Goal: Information Seeking & Learning: Learn about a topic

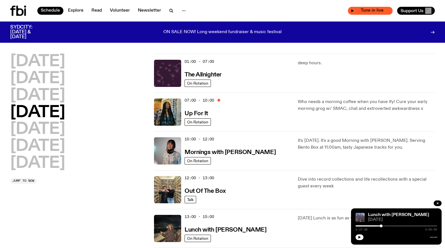
click at [366, 11] on span "Tune in live" at bounding box center [372, 10] width 36 height 4
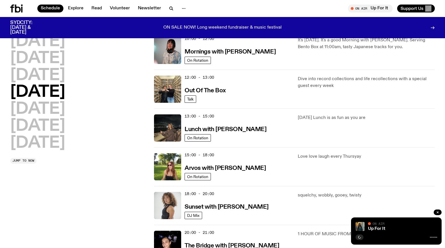
scroll to position [99, 0]
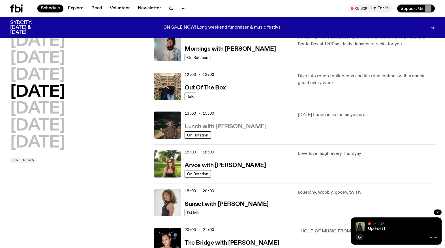
click at [216, 126] on h3 "Lunch with [PERSON_NAME]" at bounding box center [225, 127] width 82 height 6
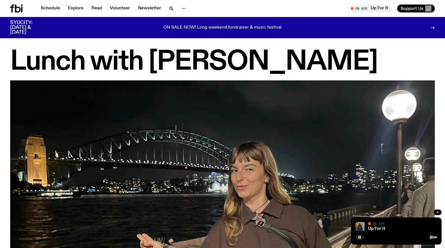
scroll to position [345, 0]
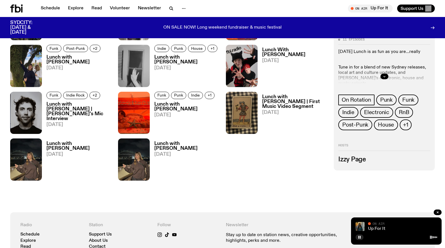
click at [379, 229] on link "Up For It" at bounding box center [376, 228] width 17 height 5
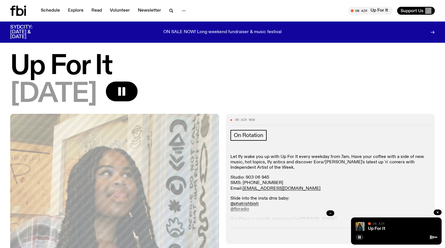
click at [332, 213] on button "button" at bounding box center [330, 213] width 8 height 6
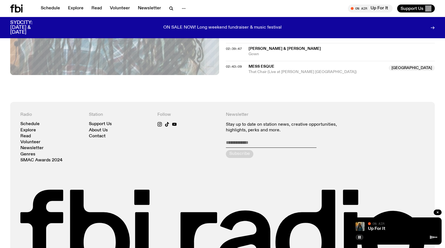
scroll to position [824, 0]
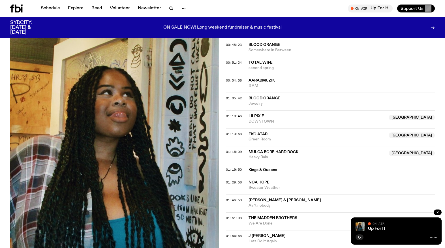
scroll to position [716, 0]
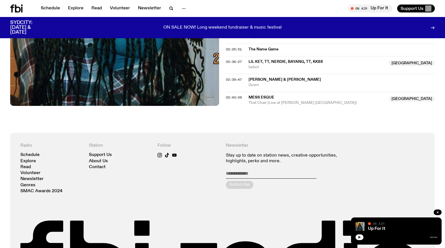
click at [361, 237] on icon "button" at bounding box center [359, 236] width 3 height 3
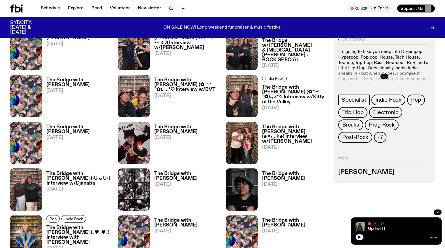
scroll to position [218, 0]
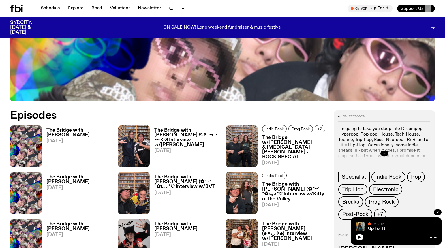
click at [382, 152] on button "button" at bounding box center [384, 154] width 8 height 6
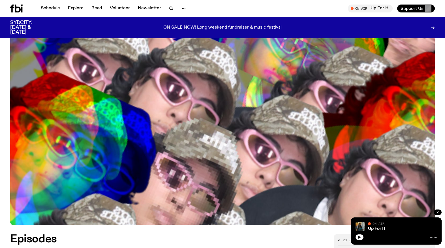
scroll to position [0, 0]
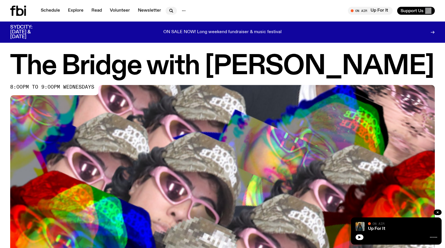
click at [170, 9] on icon "button" at bounding box center [171, 10] width 7 height 7
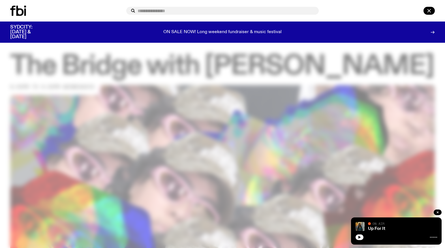
click at [20, 10] on icon at bounding box center [18, 11] width 16 height 10
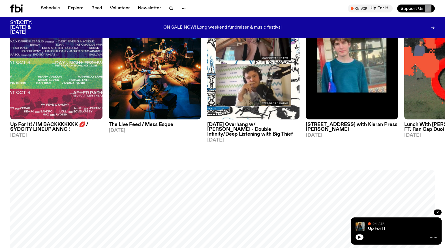
scroll to position [295, 0]
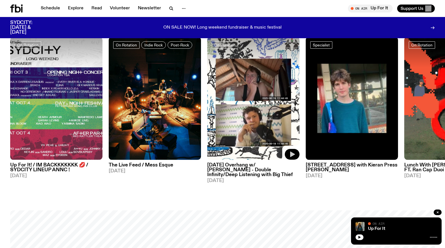
click at [292, 153] on icon "button" at bounding box center [292, 154] width 5 height 6
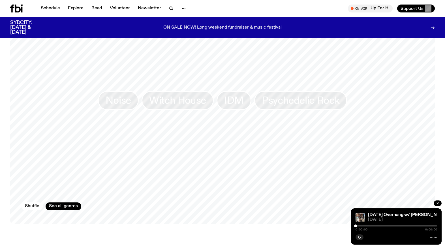
scroll to position [529, 0]
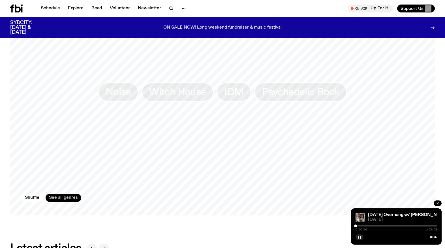
click at [72, 197] on link "See all genres" at bounding box center [64, 198] width 36 height 8
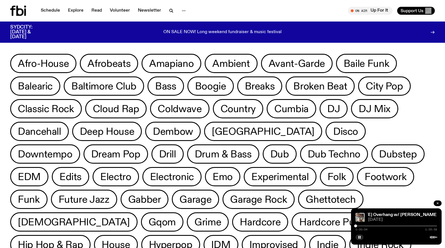
click at [439, 204] on icon "button" at bounding box center [437, 202] width 3 height 3
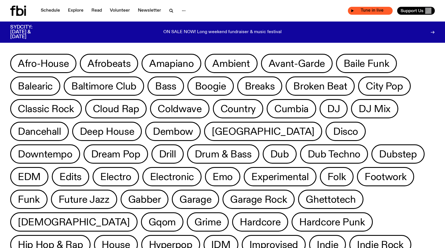
click at [375, 12] on span "Tune in live" at bounding box center [372, 10] width 36 height 4
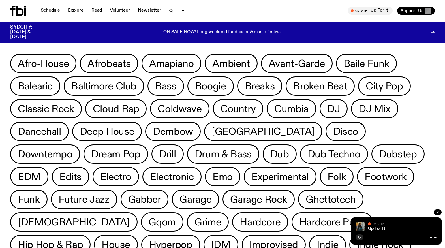
click at [440, 211] on button "button" at bounding box center [437, 212] width 8 height 6
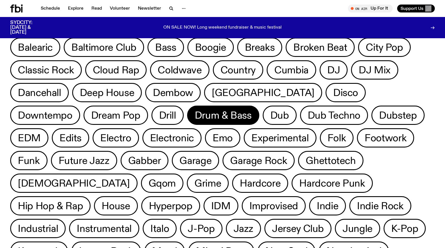
scroll to position [0, 0]
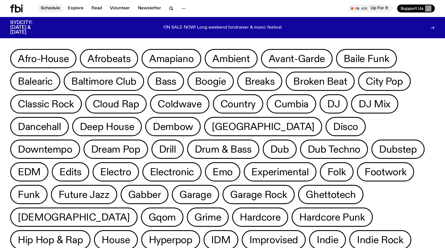
click at [55, 8] on link "Schedule" at bounding box center [50, 9] width 26 height 8
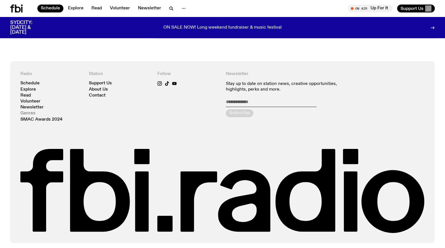
scroll to position [421, 0]
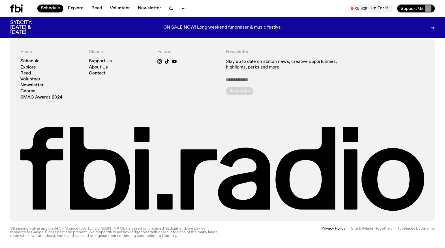
click at [281, 62] on p "Stay up to date on station news, creative opportunities, highlights, perks and …" at bounding box center [291, 64] width 130 height 11
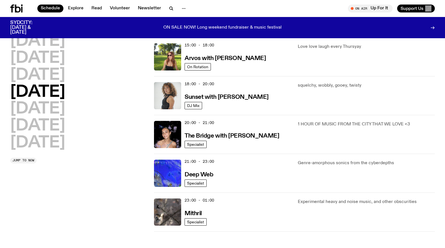
scroll to position [38, 0]
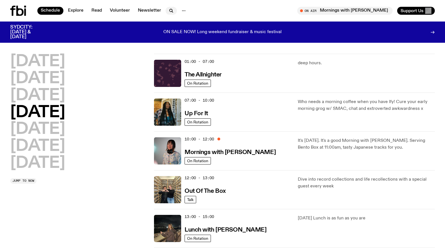
click at [170, 12] on icon "button" at bounding box center [171, 10] width 7 height 7
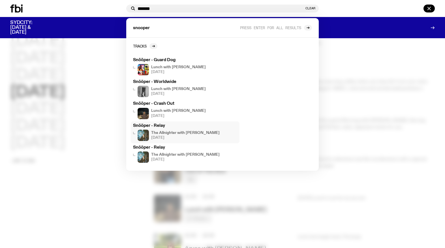
scroll to position [16, 0]
type input "*******"
click at [301, 30] on link "Press enter for all results" at bounding box center [276, 28] width 72 height 6
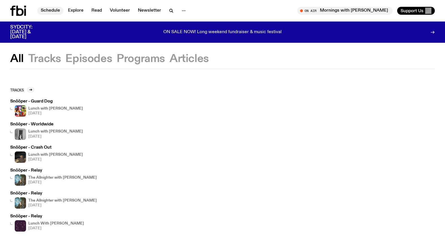
click at [54, 13] on link "Schedule" at bounding box center [50, 11] width 26 height 8
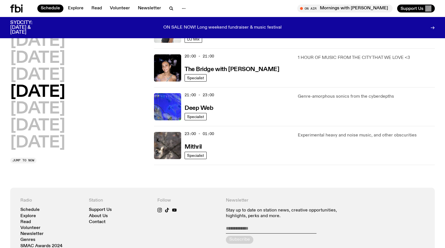
scroll to position [257, 0]
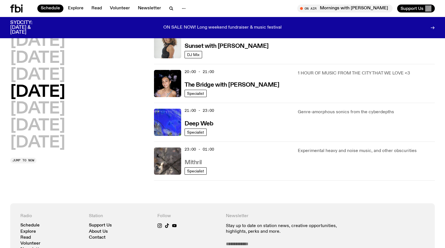
click at [195, 161] on h3 "Mithril" at bounding box center [192, 163] width 17 height 6
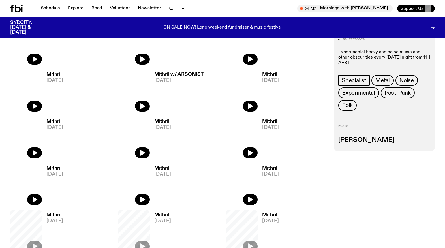
scroll to position [63, 0]
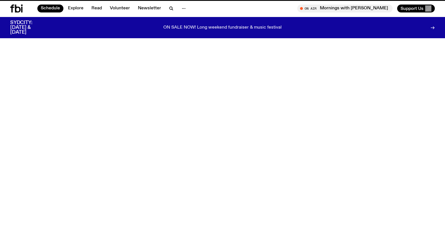
scroll to position [257, 0]
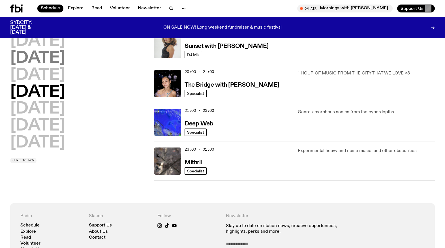
click at [47, 50] on h2 "[DATE]" at bounding box center [37, 58] width 55 height 16
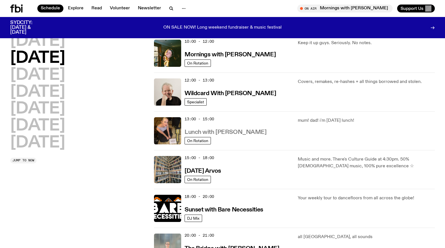
scroll to position [94, 0]
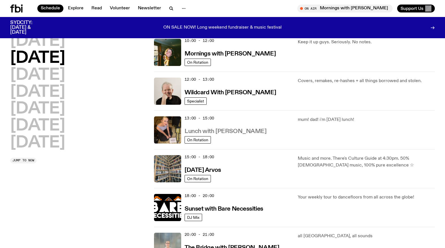
click at [234, 132] on h3 "Lunch with Sabine Lee Cook" at bounding box center [225, 131] width 82 height 6
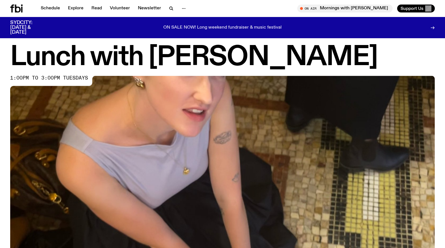
scroll to position [257, 0]
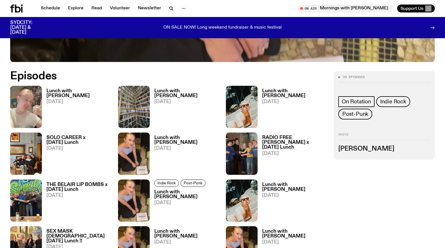
click at [169, 91] on h3 "Lunch with Lindsay" at bounding box center [186, 94] width 65 height 10
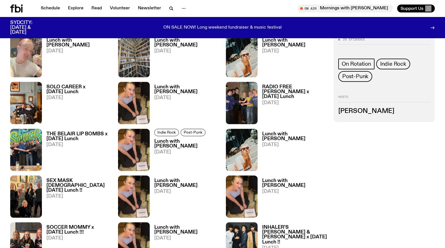
scroll to position [303, 0]
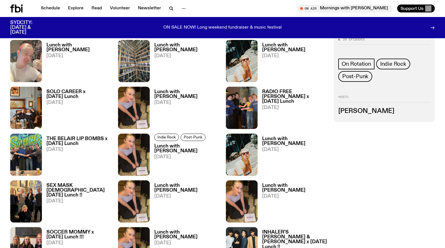
click at [60, 50] on h3 "Lunch with Sabine Lee Cook" at bounding box center [78, 48] width 65 height 10
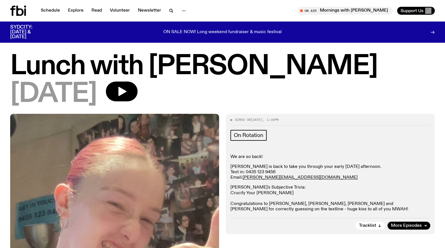
click at [312, 189] on p "Sabine's Subjective Trivia: Crucify Your Mind - Rodriguez Congratulations to Ma…" at bounding box center [330, 198] width 200 height 27
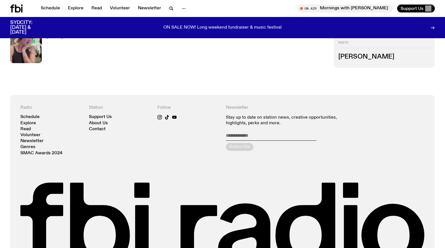
scroll to position [799, 0]
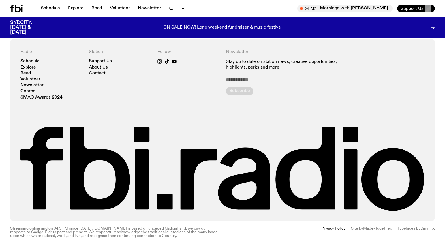
click at [164, 232] on p "Streaming online and on 94.5 FM since [DATE]. [DOMAIN_NAME] is based on unceded…" at bounding box center [114, 232] width 209 height 11
click at [52, 7] on link "Schedule" at bounding box center [50, 9] width 26 height 8
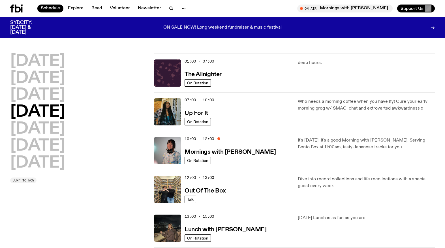
scroll to position [25, 0]
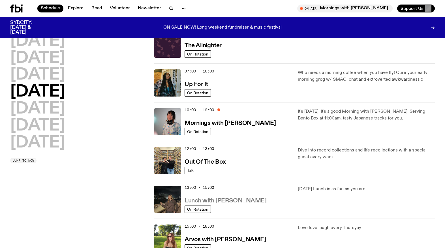
click at [226, 201] on h3 "Lunch with [PERSON_NAME]" at bounding box center [225, 201] width 82 height 6
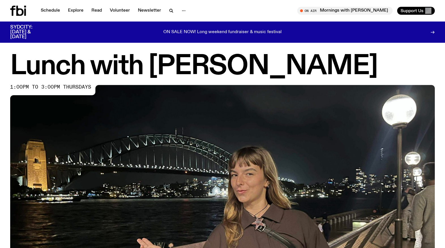
click at [25, 9] on icon at bounding box center [25, 11] width 2 height 7
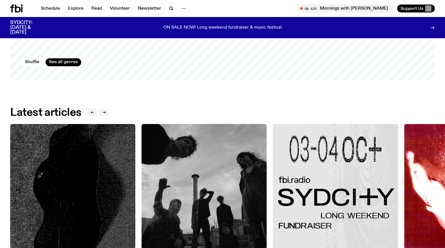
scroll to position [718, 0]
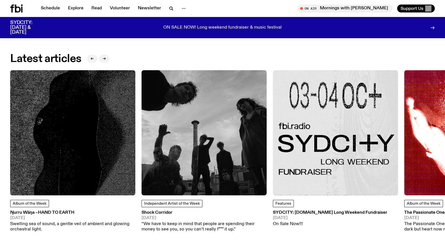
click at [163, 211] on h3 "Shock Corridor" at bounding box center [203, 212] width 125 height 4
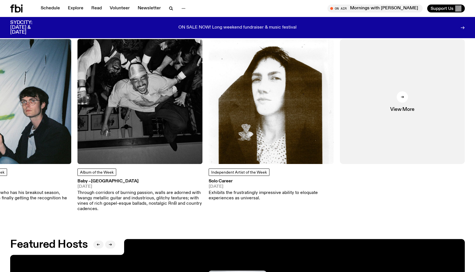
scroll to position [749, 0]
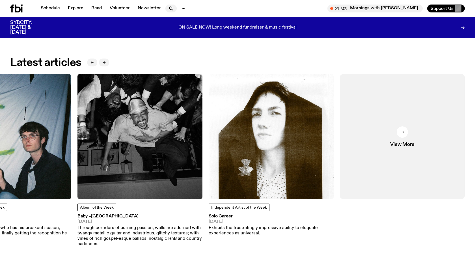
click at [168, 9] on icon "button" at bounding box center [171, 8] width 7 height 7
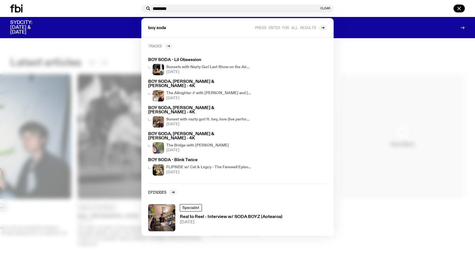
type input "********"
click at [168, 46] on icon at bounding box center [168, 45] width 3 height 3
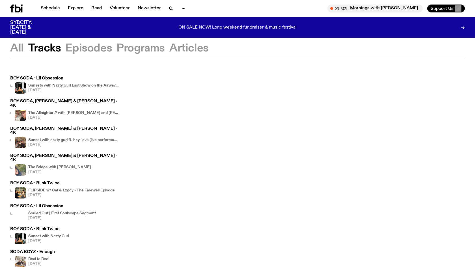
scroll to position [6, 0]
